Goal: Task Accomplishment & Management: Complete application form

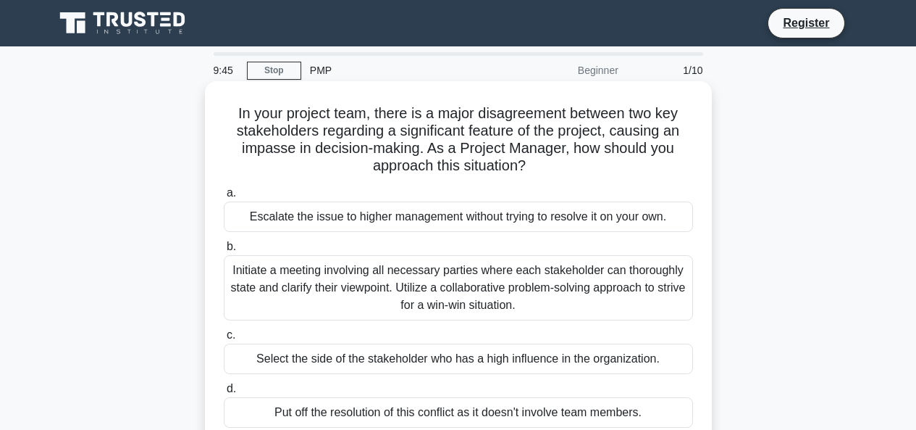
drag, startPoint x: 333, startPoint y: 282, endPoint x: 343, endPoint y: 293, distance: 14.9
click at [343, 293] on div "Initiate a meeting involving all necessary parties where each stakeholder can t…" at bounding box center [458, 287] width 469 height 65
click at [244, 246] on label "b. Initiate a meeting involving all necessary parties where each stakeholder ca…" at bounding box center [458, 279] width 469 height 83
click at [224, 246] on input "b. Initiate a meeting involving all necessary parties where each stakeholder ca…" at bounding box center [224, 246] width 0 height 9
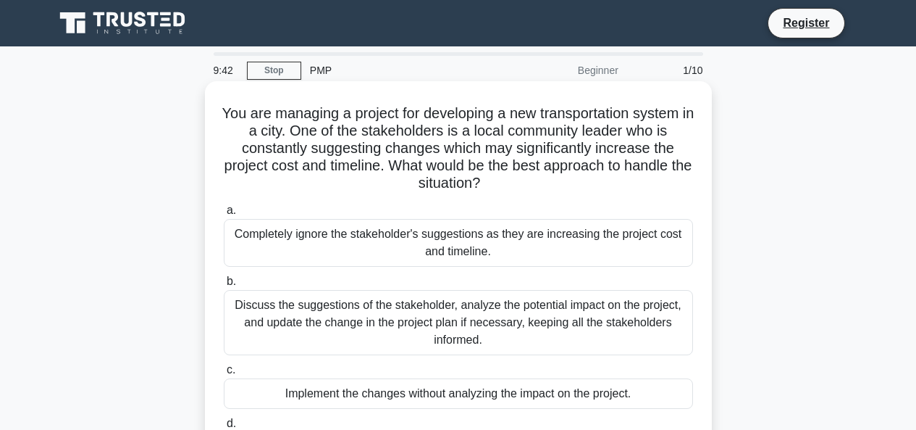
click at [260, 285] on label "b. Discuss the suggestions of the stakeholder, analyze the potential impact on …" at bounding box center [458, 313] width 469 height 83
click at [224, 285] on input "b. Discuss the suggestions of the stakeholder, analyze the potential impact on …" at bounding box center [224, 281] width 0 height 9
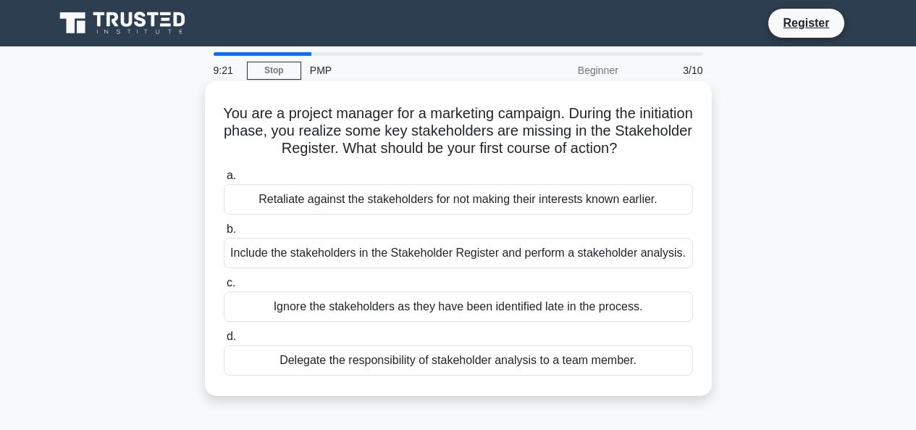
click at [448, 361] on div "Delegate the responsibility of stakeholder analysis to a team member." at bounding box center [458, 360] width 469 height 30
click at [224, 341] on input "d. Delegate the responsibility of stakeholder analysis to a team member." at bounding box center [224, 336] width 0 height 9
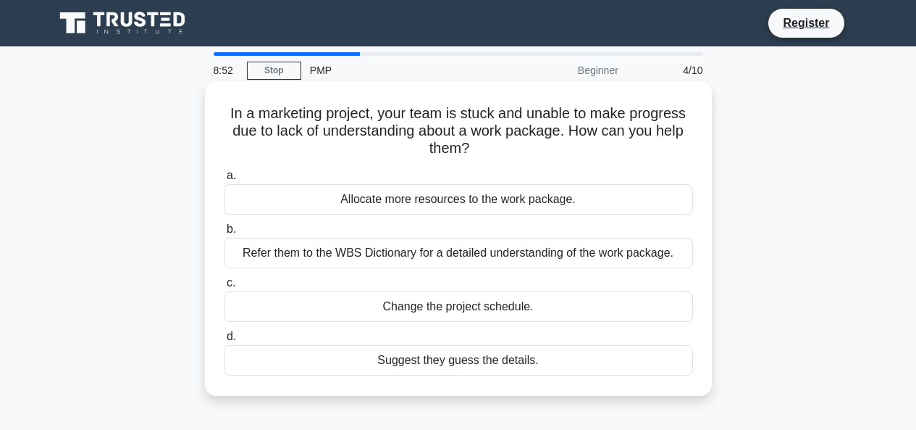
click at [571, 198] on div "Allocate more resources to the work package." at bounding box center [458, 199] width 469 height 30
click at [224, 180] on input "a. Allocate more resources to the work package." at bounding box center [224, 175] width 0 height 9
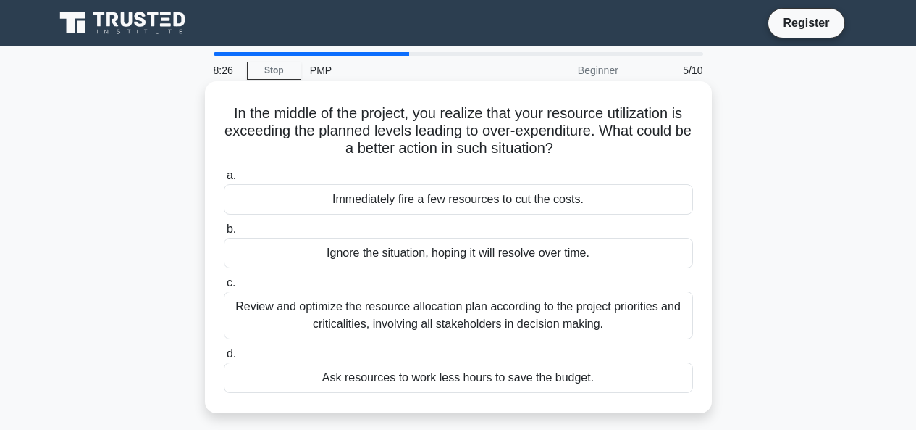
click at [306, 312] on div "Review and optimize the resource allocation plan according to the project prior…" at bounding box center [458, 315] width 469 height 48
click at [224, 288] on input "c. Review and optimize the resource allocation plan according to the project pr…" at bounding box center [224, 282] width 0 height 9
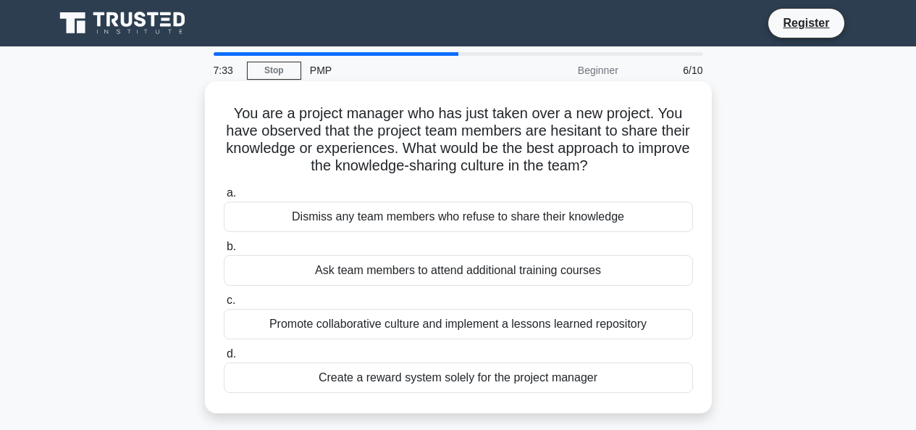
click at [458, 332] on div "Promote collaborative culture and implement a lessons learned repository" at bounding box center [458, 324] width 469 height 30
click at [224, 305] on input "c. Promote collaborative culture and implement a lessons learned repository" at bounding box center [224, 300] width 0 height 9
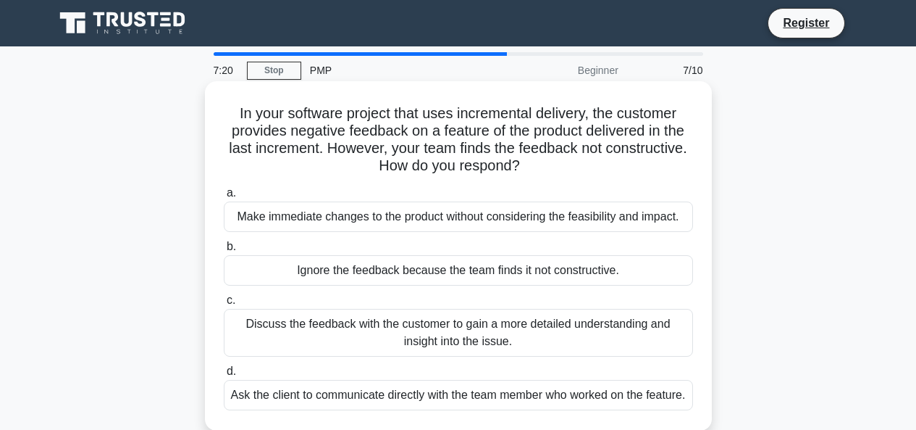
click at [472, 216] on div "Make immediate changes to the product without considering the feasibility and i…" at bounding box center [458, 216] width 469 height 30
click at [224, 198] on input "a. Make immediate changes to the product without considering the feasibility an…" at bounding box center [224, 192] width 0 height 9
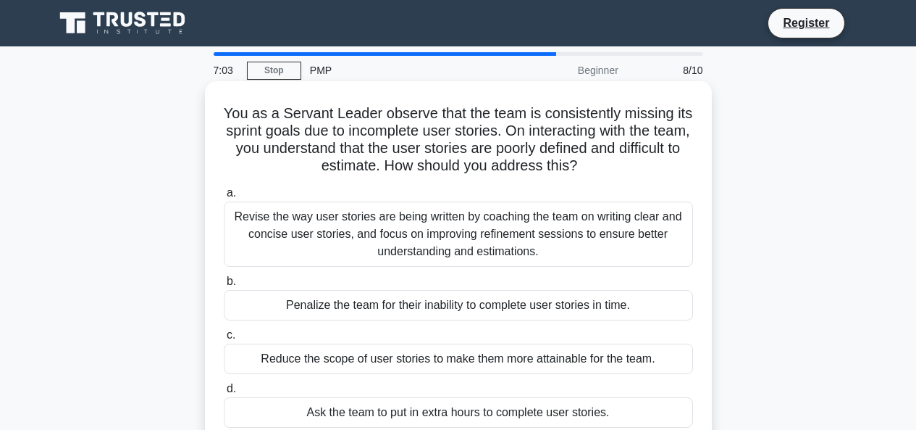
drag, startPoint x: 439, startPoint y: 409, endPoint x: 442, endPoint y: 393, distance: 16.2
click at [442, 394] on label "d. Ask the team to put in extra hours to complete user stories." at bounding box center [458, 404] width 469 height 48
click at [448, 406] on div "Ask the team to put in extra hours to complete user stories." at bounding box center [458, 412] width 469 height 30
click at [224, 393] on input "d. Ask the team to put in extra hours to complete user stories." at bounding box center [224, 388] width 0 height 9
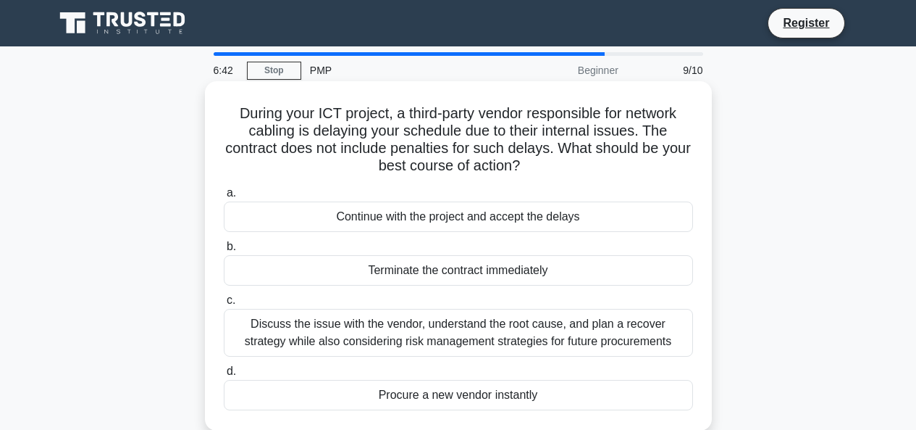
click at [548, 219] on div "Continue with the project and accept the delays" at bounding box center [458, 216] width 469 height 30
click at [224, 198] on input "a. Continue with the project and accept the delays" at bounding box center [224, 192] width 0 height 9
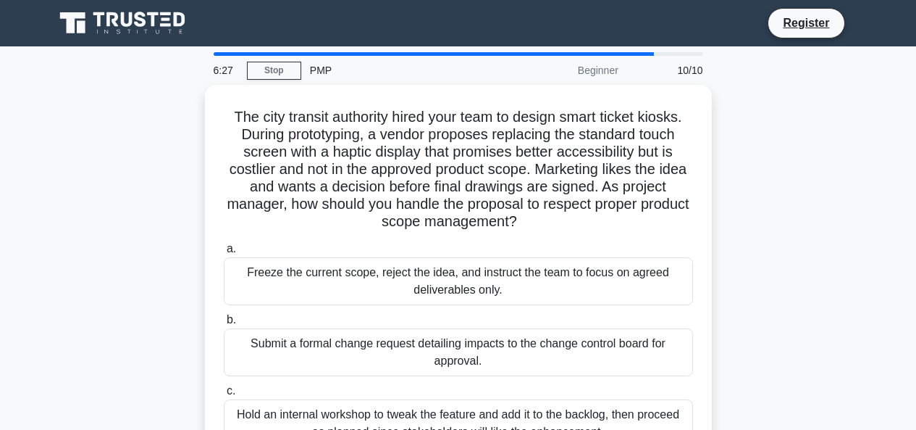
click at [779, 257] on div "The city transit authority hired your team to design smart ticket kiosks. Durin…" at bounding box center [459, 311] width 826 height 453
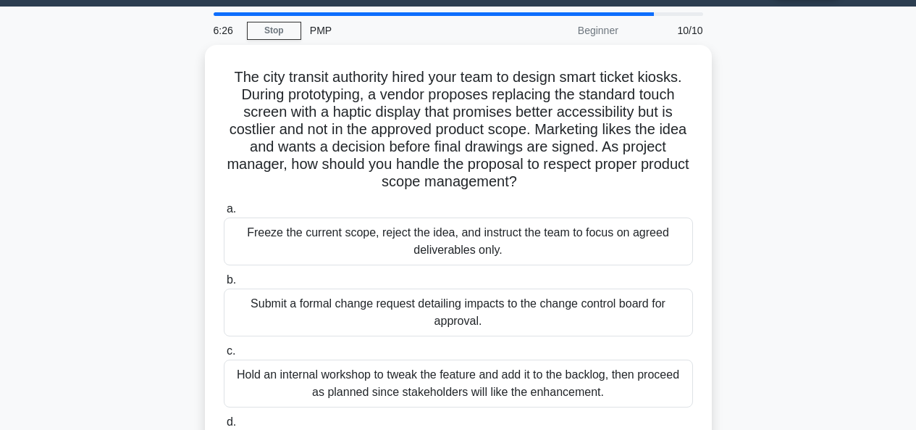
drag, startPoint x: 779, startPoint y: 257, endPoint x: 780, endPoint y: 291, distance: 34.1
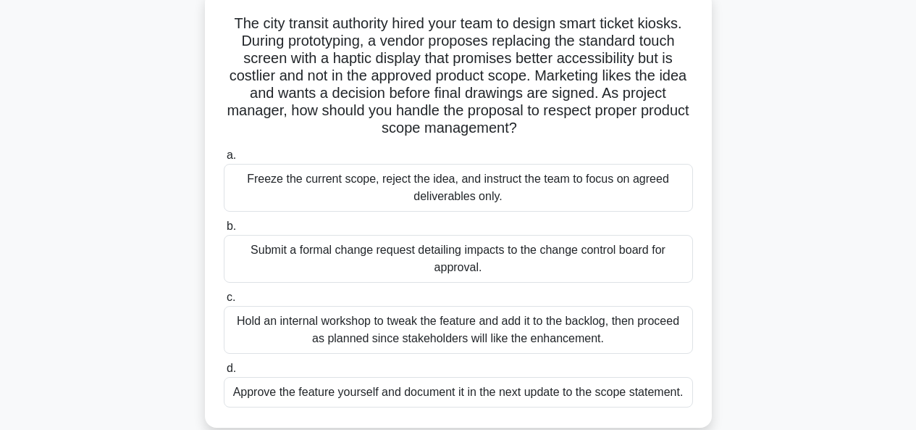
scroll to position [101, 0]
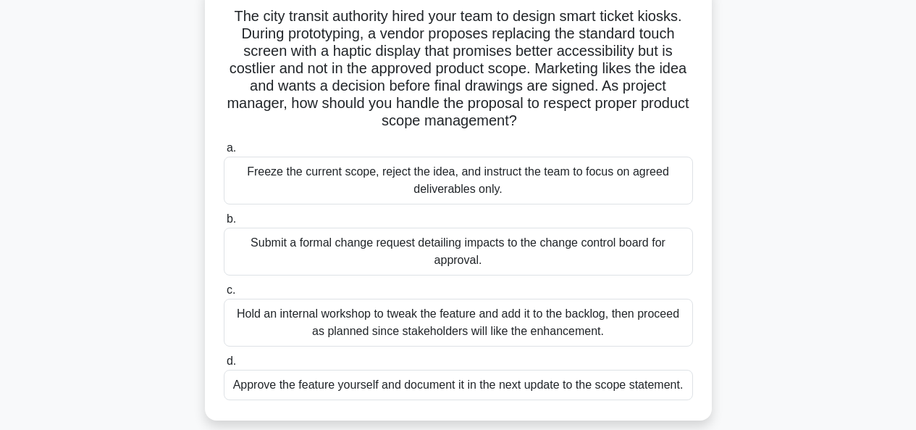
drag, startPoint x: 782, startPoint y: 277, endPoint x: 788, endPoint y: 296, distance: 19.9
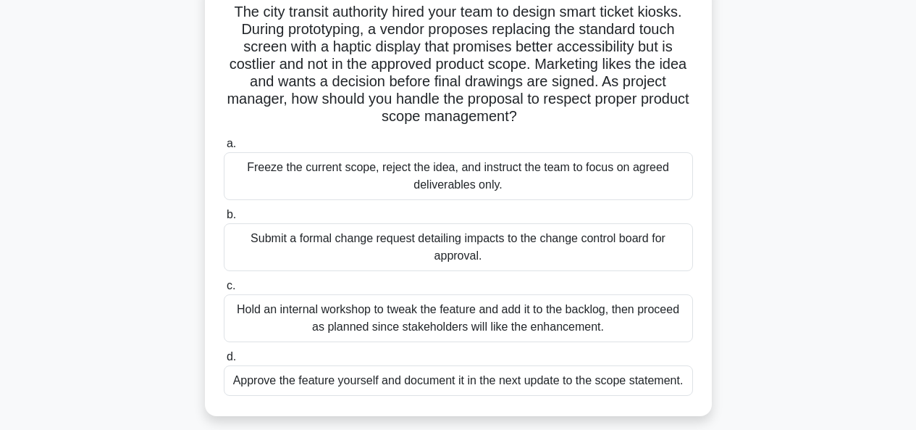
click at [242, 306] on div "Hold an internal workshop to tweak the feature and add it to the backlog, then …" at bounding box center [458, 318] width 469 height 48
click at [224, 290] on input "c. Hold an internal workshop to tweak the feature and add it to the backlog, th…" at bounding box center [224, 285] width 0 height 9
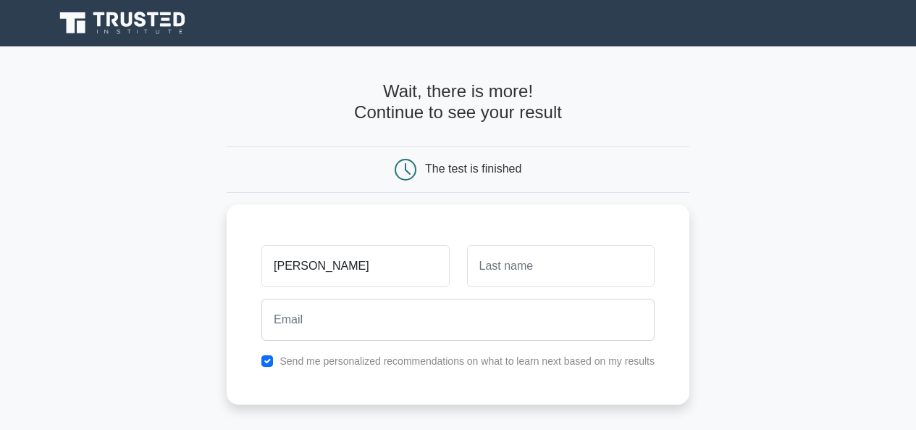
type input "[PERSON_NAME]"
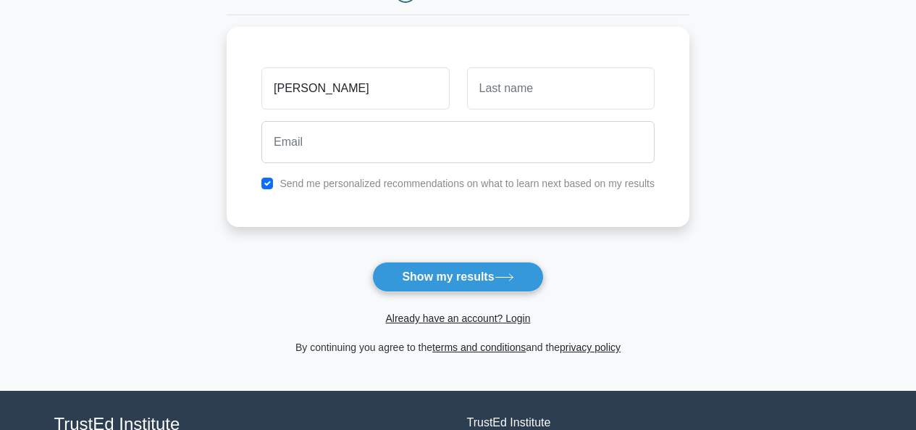
scroll to position [240, 0]
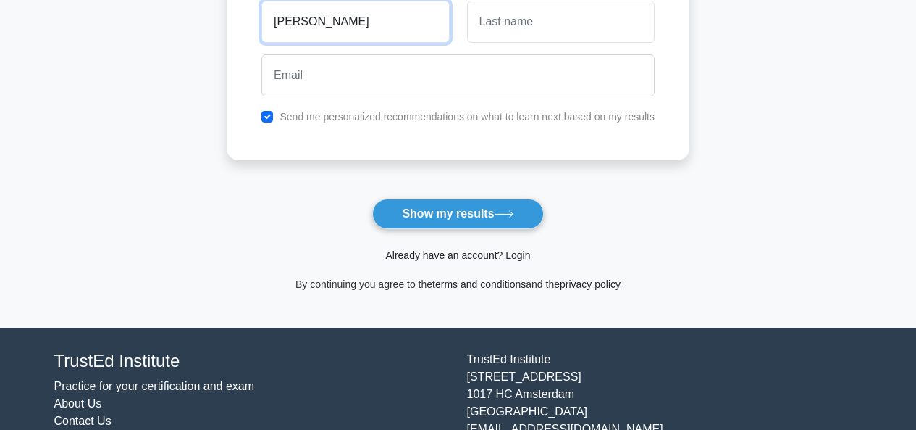
click at [349, 32] on input "solomon" at bounding box center [355, 22] width 188 height 42
type input "[PERSON_NAME]"
click at [552, 25] on input "text" at bounding box center [561, 22] width 188 height 42
type input "Ahile"
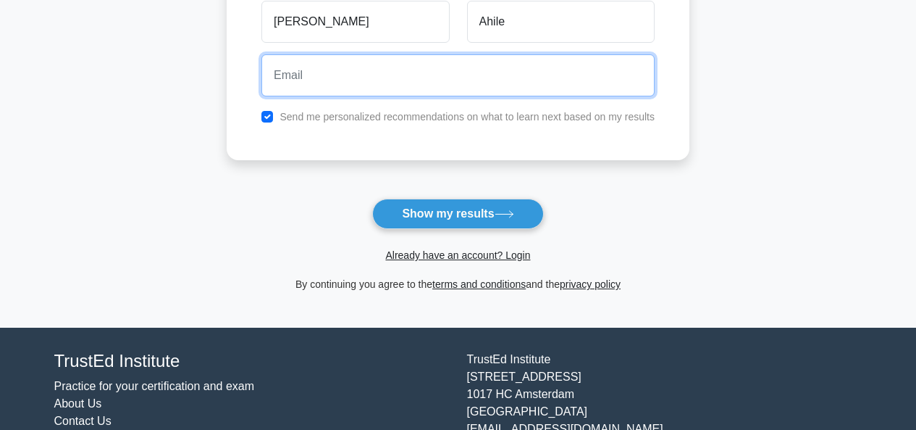
click at [548, 68] on input "email" at bounding box center [457, 75] width 393 height 42
type input "solomonahileo@gmail.com"
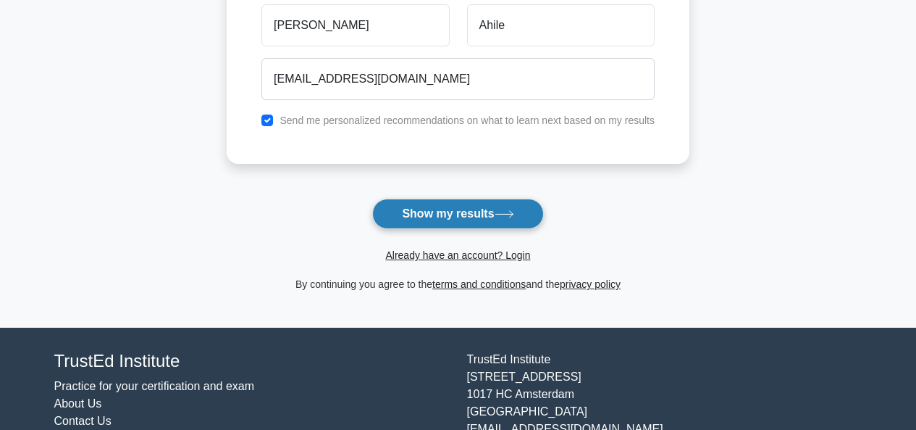
click at [430, 209] on button "Show my results" at bounding box center [457, 213] width 171 height 30
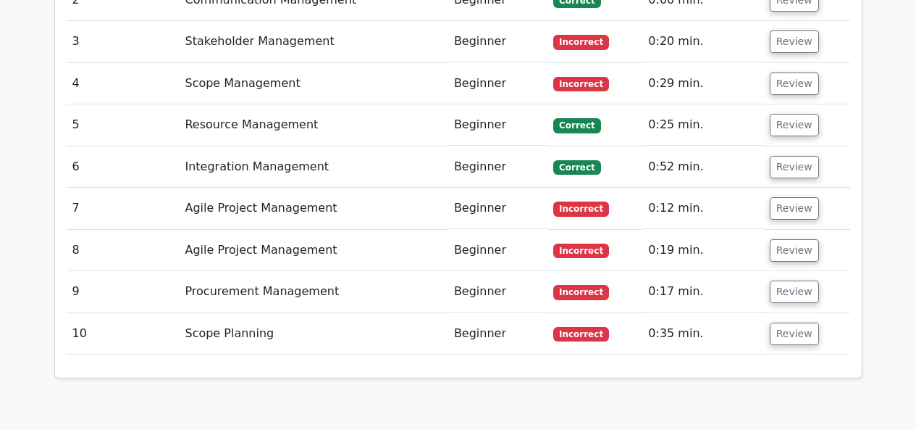
scroll to position [2176, 0]
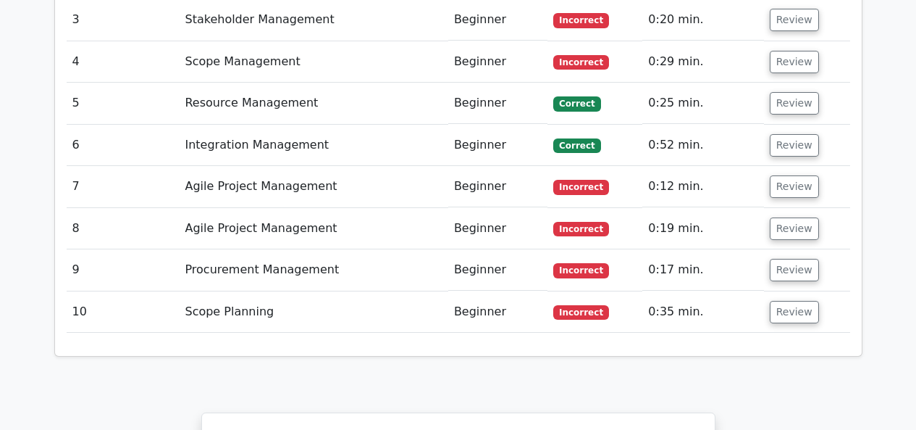
drag, startPoint x: 484, startPoint y: 177, endPoint x: 498, endPoint y: 207, distance: 33.4
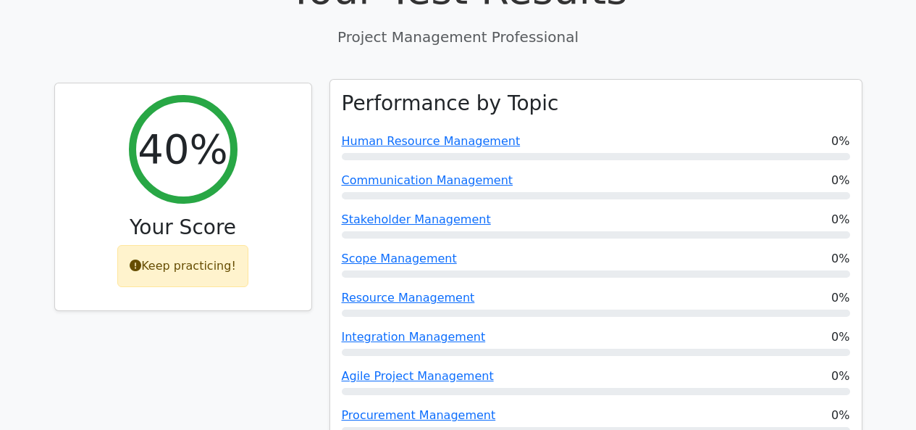
scroll to position [525, 0]
drag, startPoint x: 502, startPoint y: 196, endPoint x: 548, endPoint y: 181, distance: 47.9
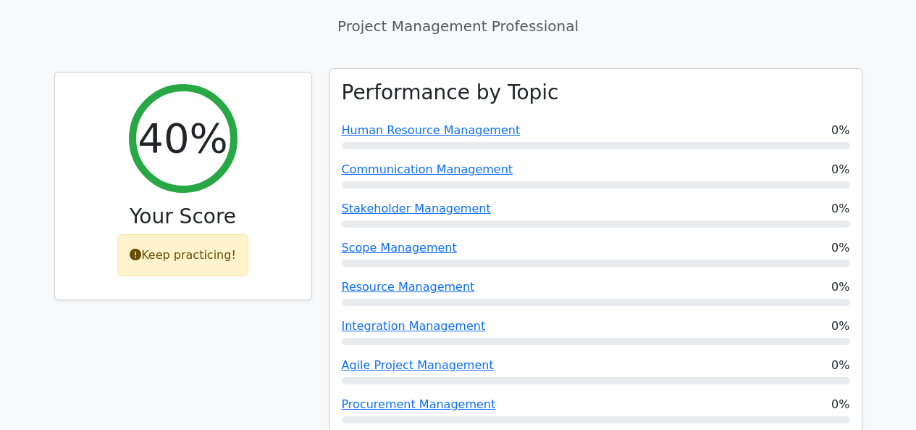
drag, startPoint x: 550, startPoint y: 177, endPoint x: 544, endPoint y: 193, distance: 17.0
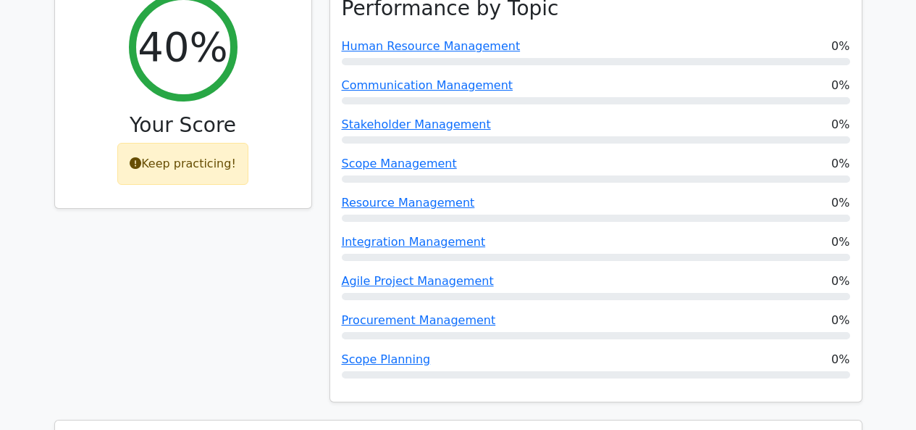
scroll to position [624, 0]
click at [159, 143] on div "Keep practicing!" at bounding box center [182, 164] width 131 height 42
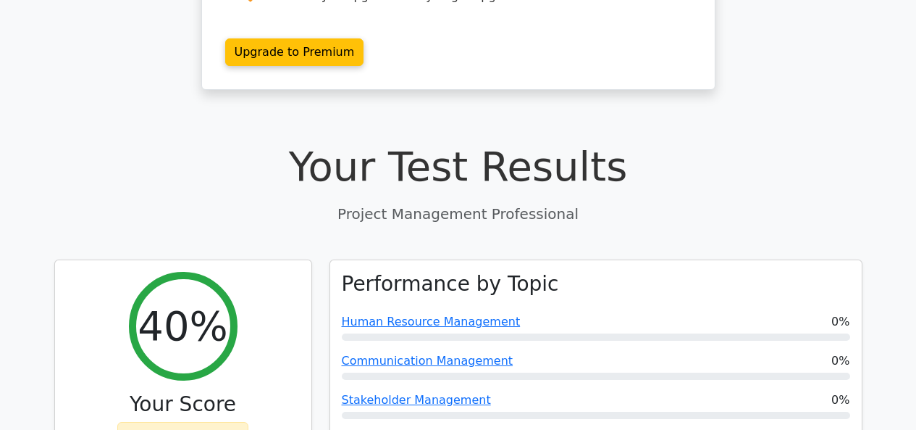
scroll to position [338, 0]
